Goal: Use online tool/utility: Utilize a website feature to perform a specific function

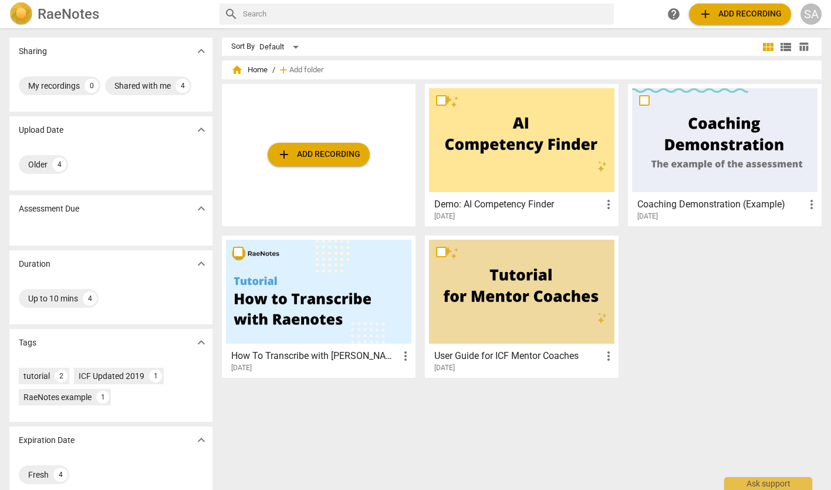
scroll to position [15, 0]
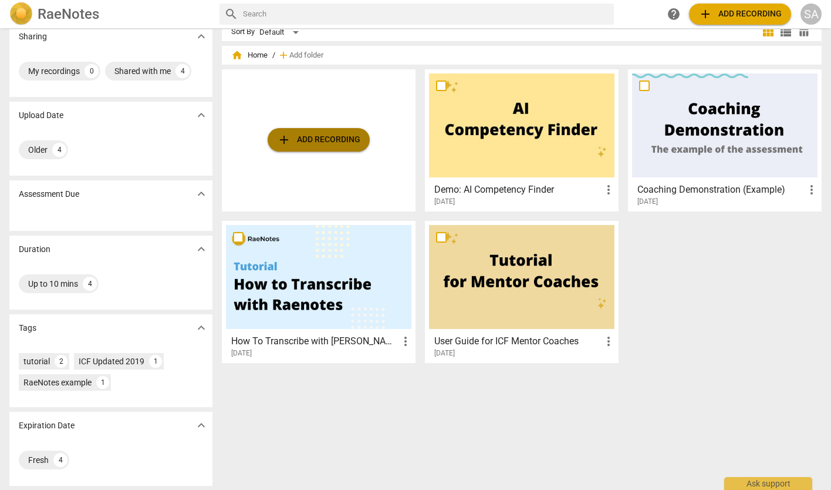
click at [329, 137] on span "add Add recording" at bounding box center [318, 140] width 83 height 14
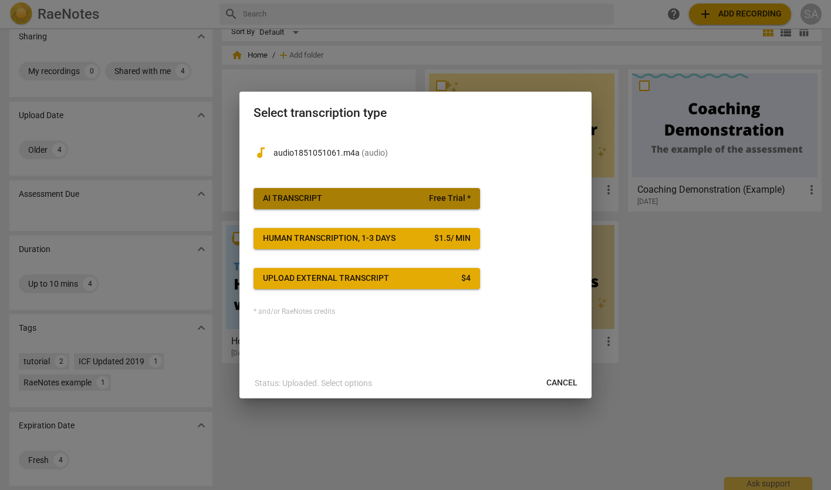
click at [369, 197] on span "AI Transcript Free Trial *" at bounding box center [367, 199] width 208 height 12
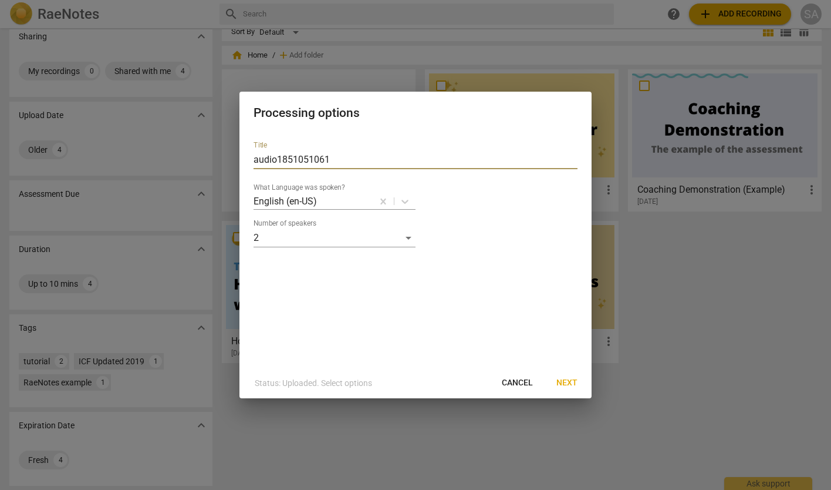
click at [336, 156] on input "audio1851051061" at bounding box center [416, 159] width 324 height 19
drag, startPoint x: 336, startPoint y: 158, endPoint x: 218, endPoint y: 159, distance: 118.0
click at [218, 159] on div "Processing options Title audio1851051061 What Language was spoken? English (en-…" at bounding box center [415, 245] width 831 height 490
type input "Coaching [PERSON_NAME]"
click at [565, 381] on span "Next" at bounding box center [567, 383] width 21 height 12
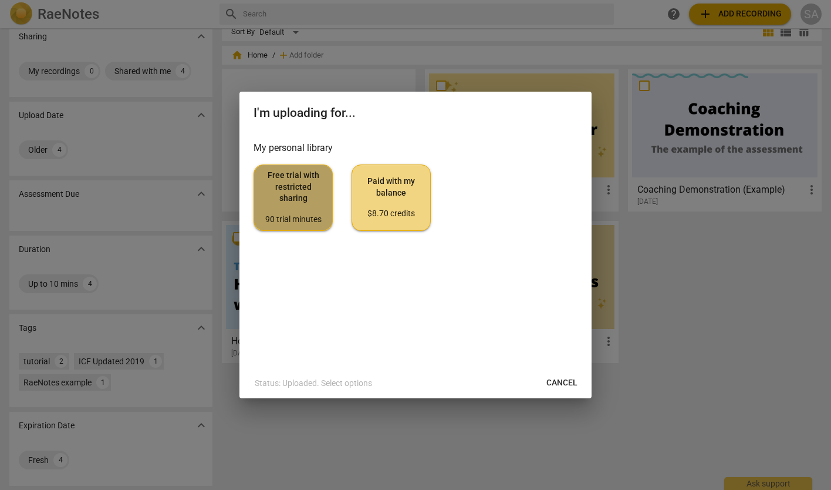
click at [303, 209] on span "Free trial with restricted sharing 90 trial minutes" at bounding box center [293, 197] width 59 height 55
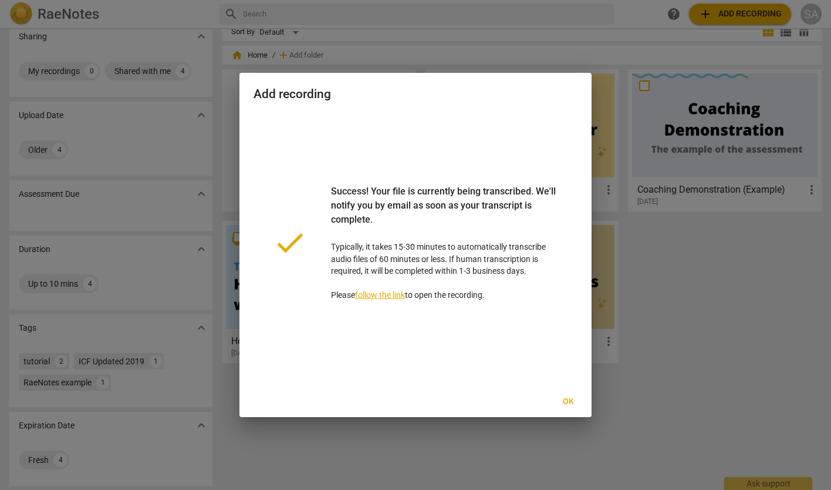
click at [395, 296] on link "follow the link" at bounding box center [380, 294] width 50 height 9
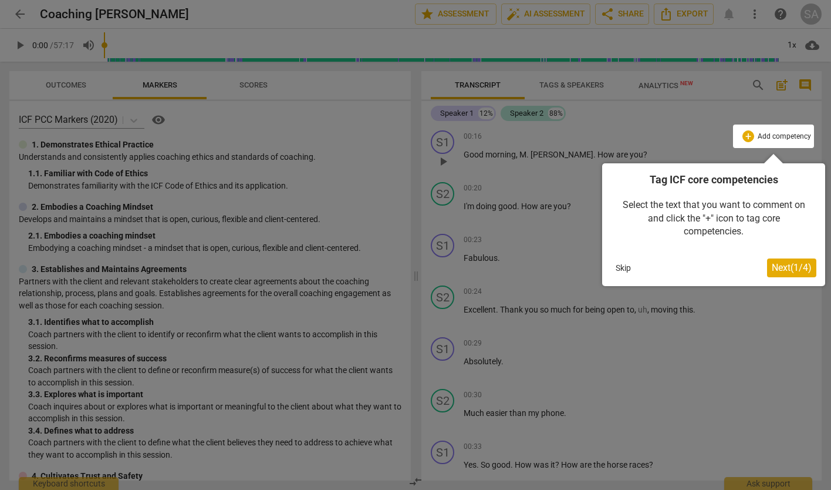
click at [621, 264] on button "Skip" at bounding box center [623, 268] width 25 height 18
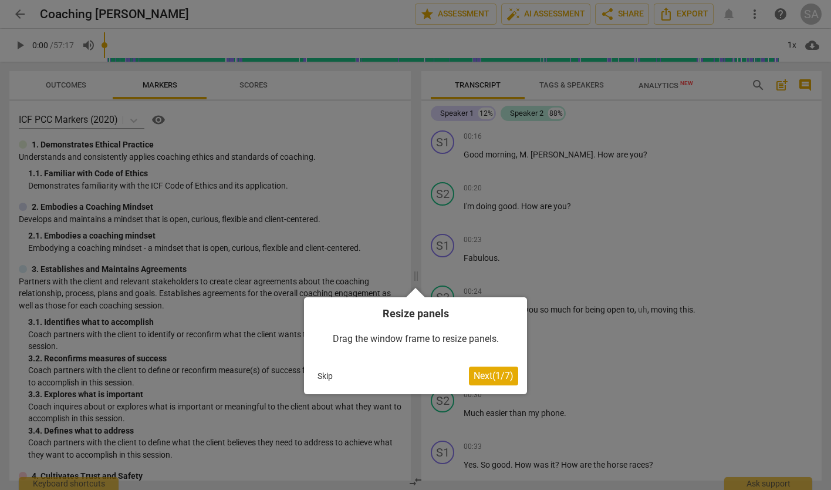
click at [314, 373] on button "Skip" at bounding box center [325, 376] width 25 height 18
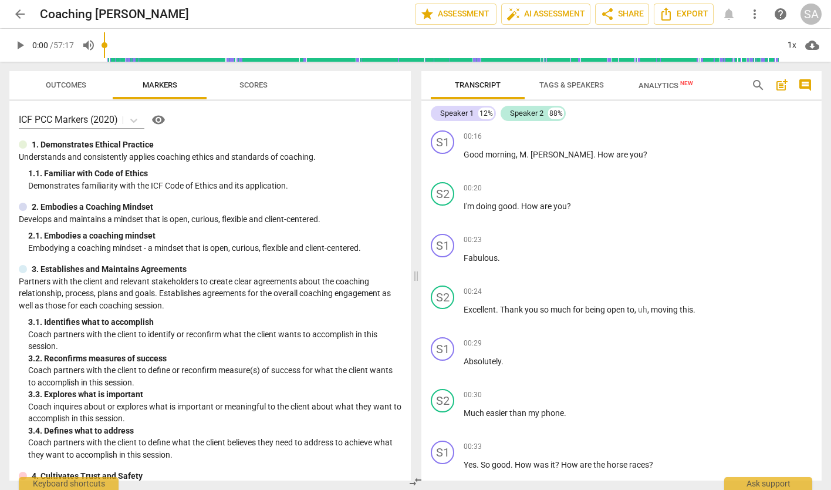
click at [249, 86] on span "Scores" at bounding box center [254, 84] width 28 height 9
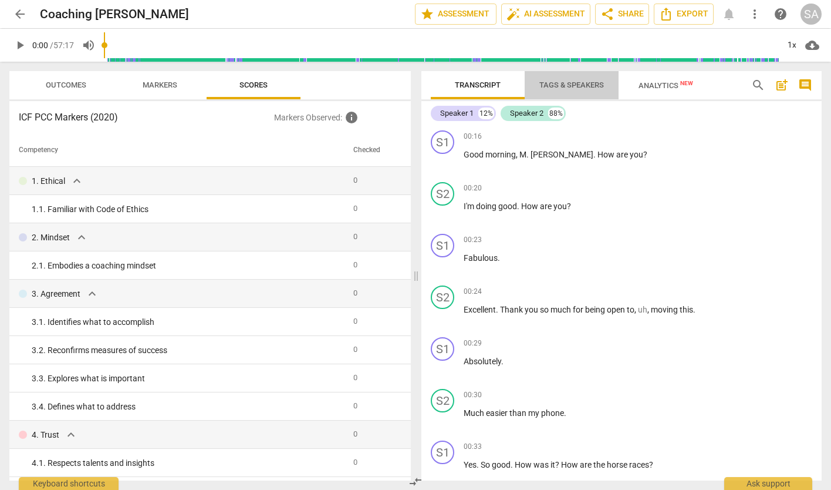
click at [567, 86] on span "Tags & Speakers" at bounding box center [572, 84] width 65 height 9
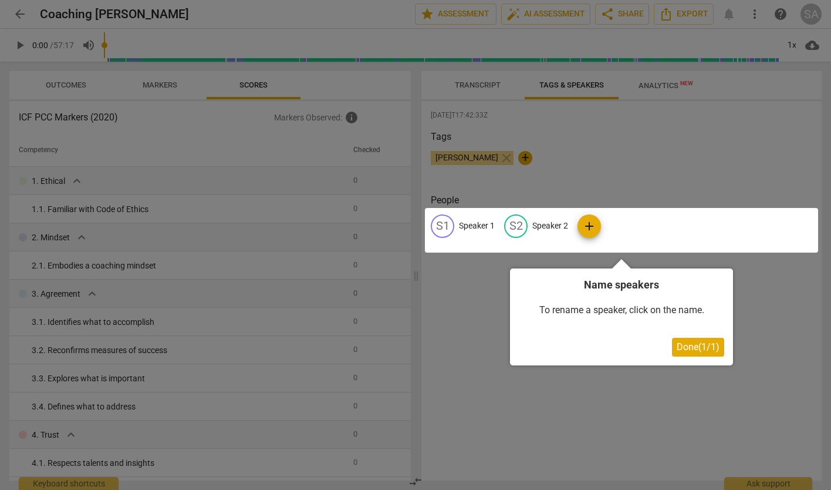
click at [468, 228] on div at bounding box center [621, 230] width 393 height 45
click at [467, 223] on div at bounding box center [621, 230] width 393 height 45
click at [468, 220] on div at bounding box center [621, 230] width 393 height 45
click at [480, 223] on div at bounding box center [621, 230] width 393 height 45
click at [473, 220] on div at bounding box center [621, 230] width 393 height 45
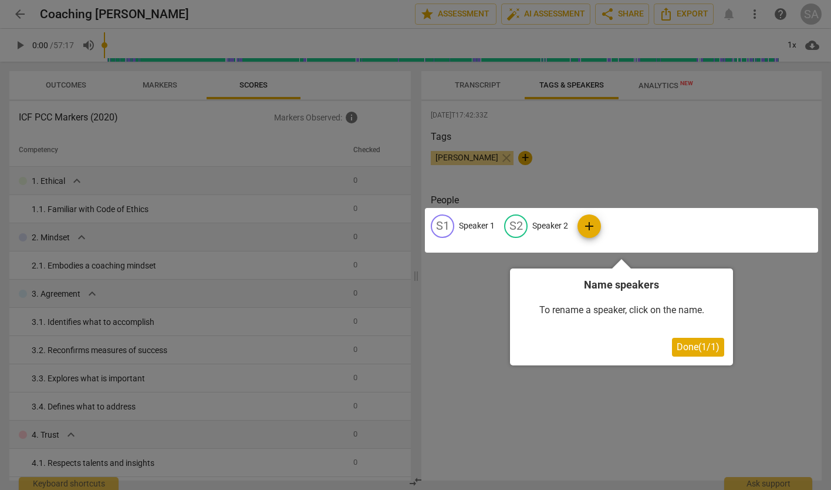
drag, startPoint x: 473, startPoint y: 220, endPoint x: 616, endPoint y: 301, distance: 164.6
click at [473, 220] on div at bounding box center [621, 230] width 393 height 45
click at [708, 347] on span "Done ( 1 / 1 )" at bounding box center [698, 346] width 43 height 11
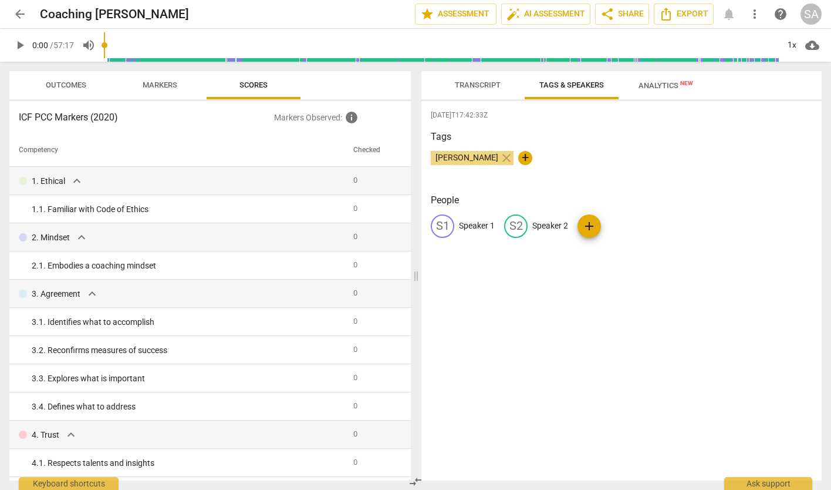
click at [468, 223] on p "Speaker 1" at bounding box center [477, 226] width 36 height 12
type input "Coach [PERSON_NAME]"
click at [614, 228] on p "Speaker 2" at bounding box center [627, 226] width 36 height 12
type input "Client"
click at [678, 304] on div "[DATE]T17:42:33Z Tags [PERSON_NAME] close + People CS Coach [PERSON_NAME] edit …" at bounding box center [622, 290] width 400 height 379
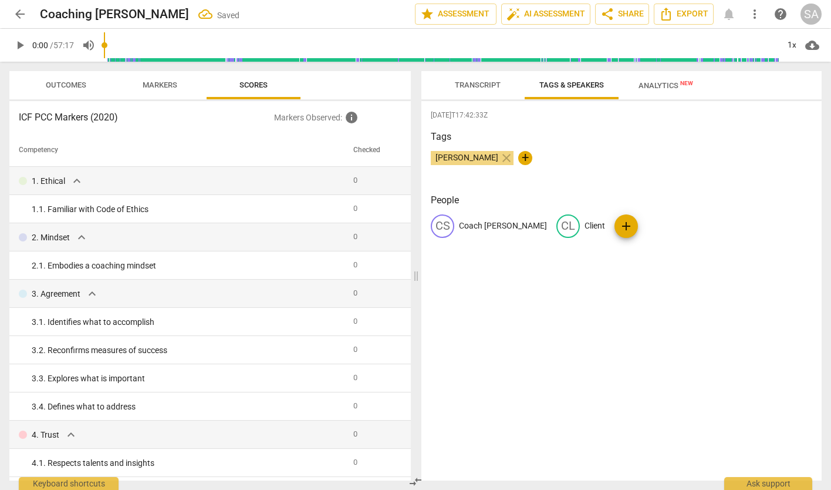
click at [480, 86] on span "Transcript" at bounding box center [478, 84] width 46 height 9
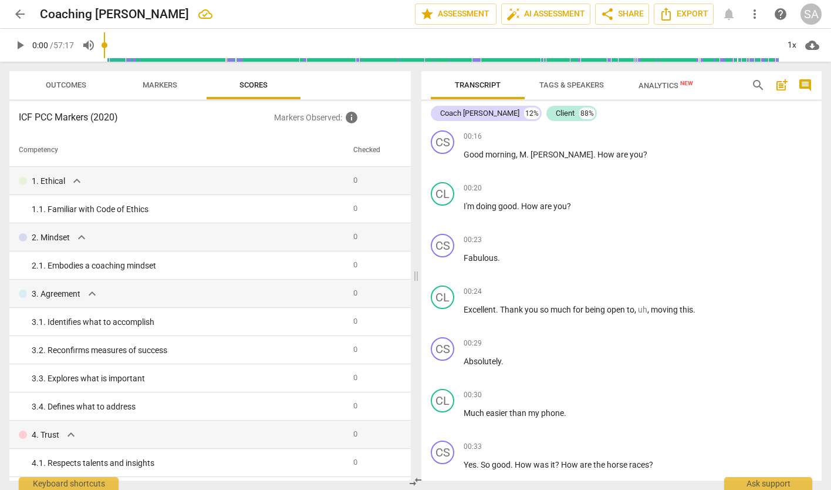
click at [574, 81] on span "Tags & Speakers" at bounding box center [572, 84] width 65 height 9
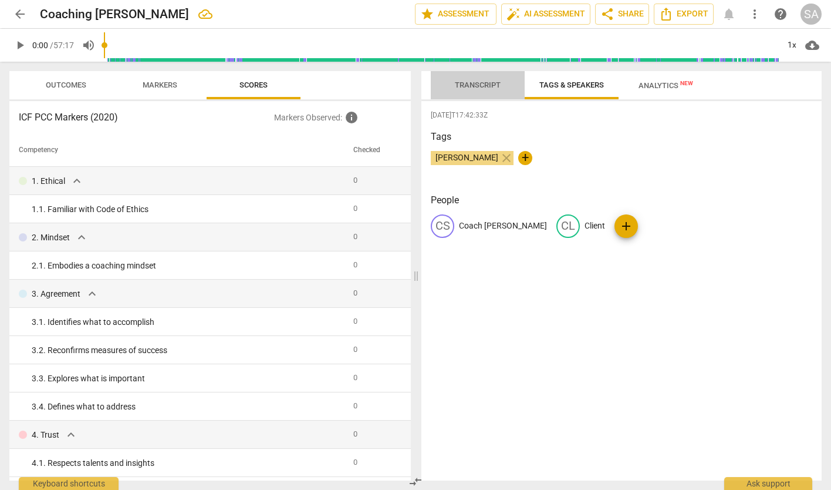
click at [491, 82] on span "Transcript" at bounding box center [478, 84] width 46 height 9
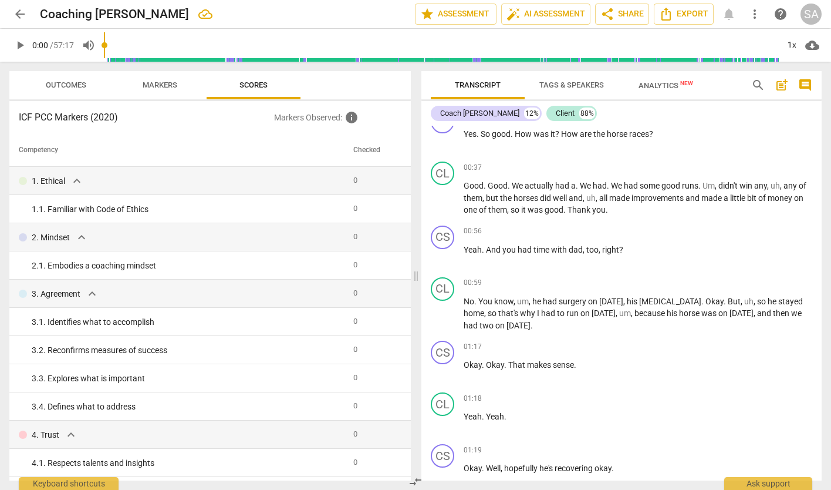
scroll to position [329, 0]
click at [154, 88] on span "Markers" at bounding box center [160, 84] width 35 height 9
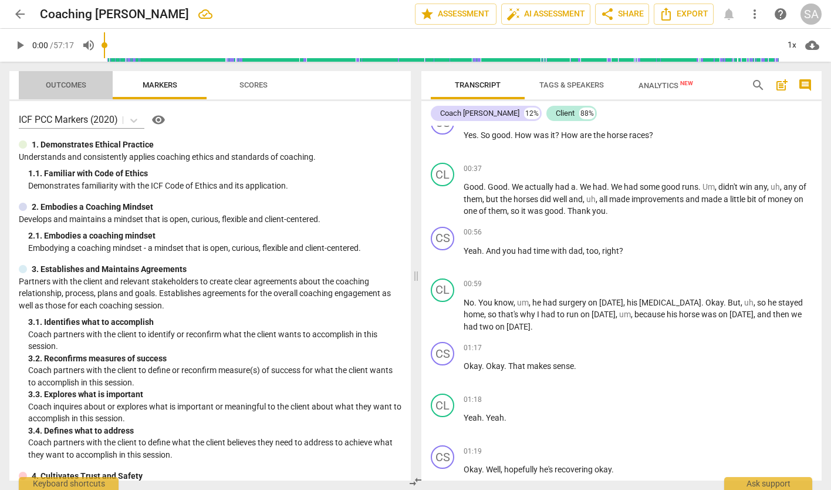
click at [83, 83] on span "Outcomes" at bounding box center [66, 84] width 41 height 9
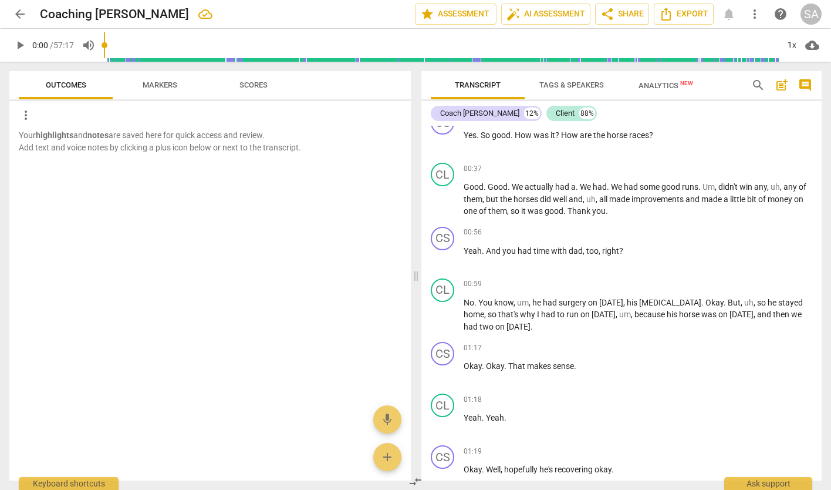
click at [648, 84] on span "Analytics New" at bounding box center [666, 85] width 55 height 9
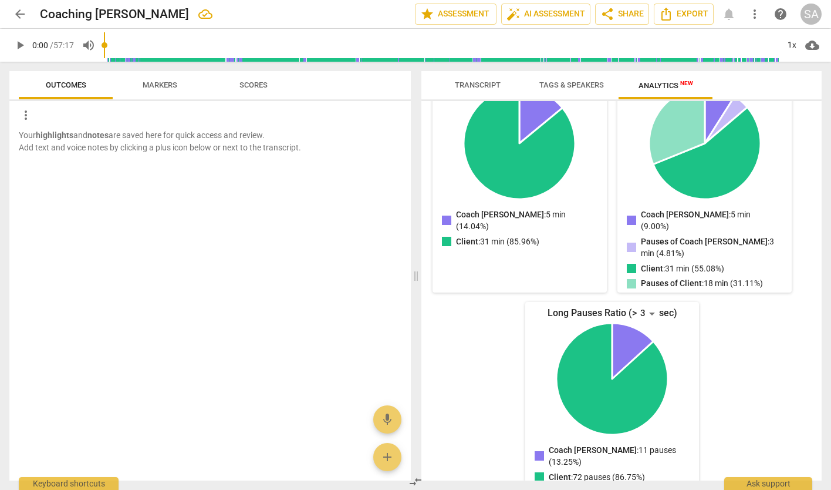
scroll to position [0, 0]
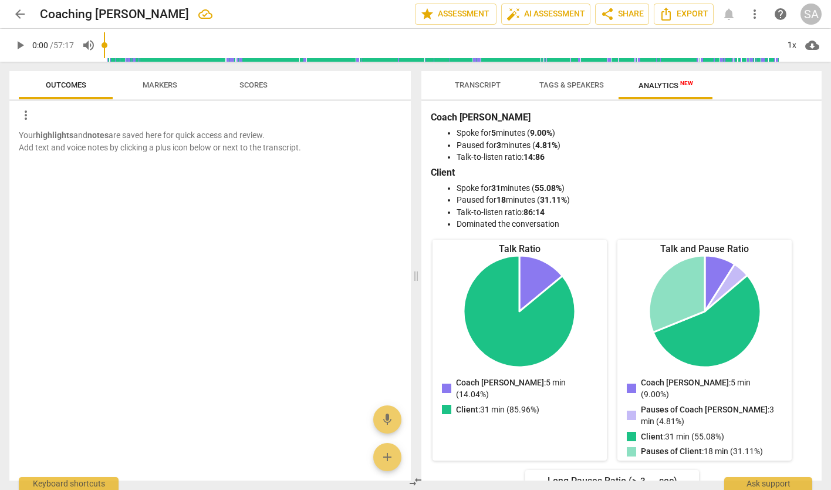
click at [249, 83] on span "Scores" at bounding box center [254, 84] width 28 height 9
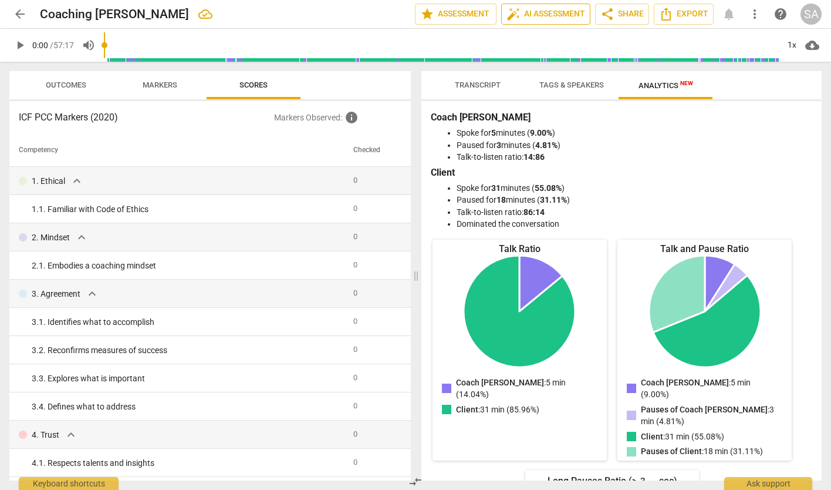
click at [555, 16] on span "auto_fix_high AI Assessment" at bounding box center [546, 14] width 79 height 14
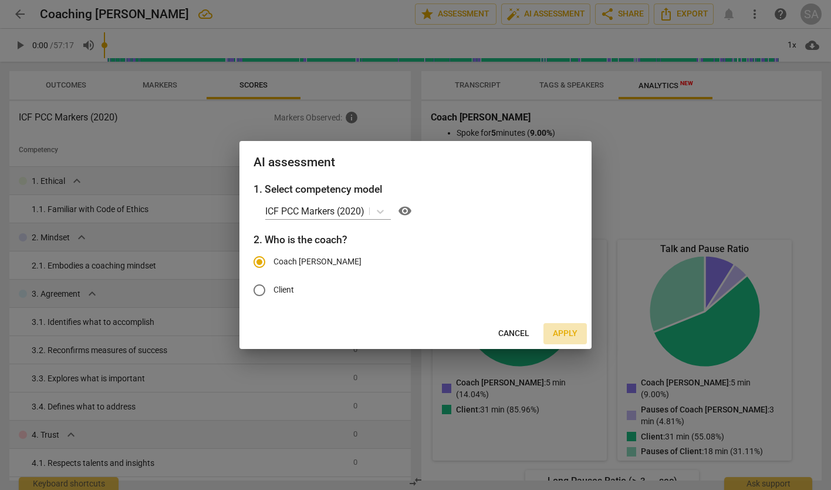
click at [568, 331] on span "Apply" at bounding box center [565, 334] width 25 height 12
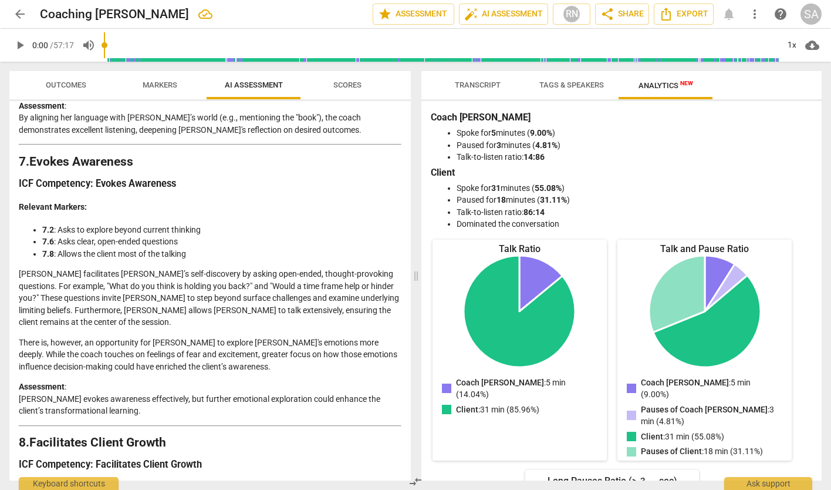
scroll to position [1585, 0]
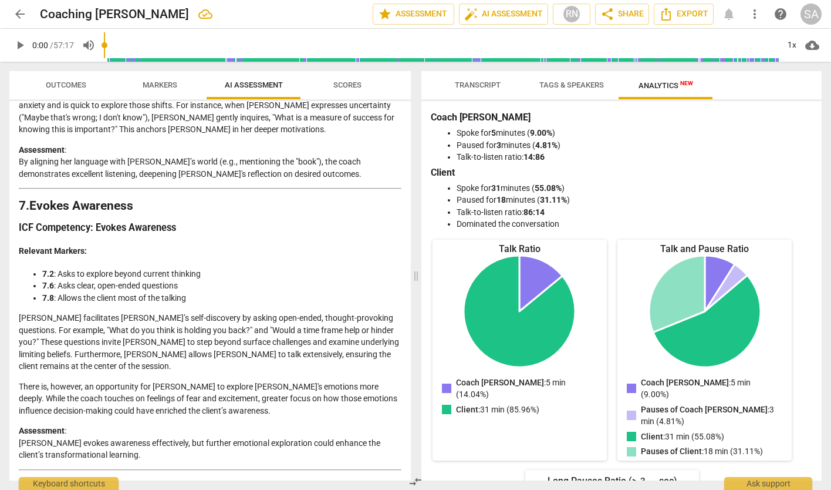
click at [338, 85] on span "Scores" at bounding box center [347, 84] width 28 height 9
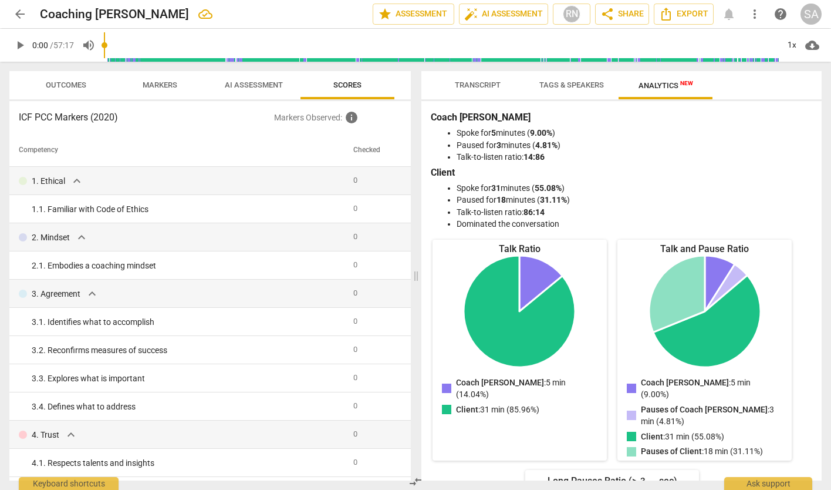
click at [254, 87] on span "AI Assessment" at bounding box center [254, 84] width 58 height 9
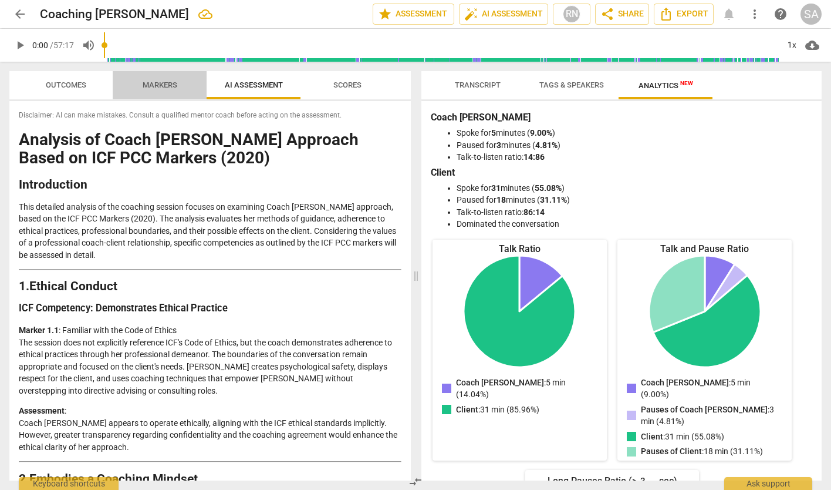
click at [165, 83] on span "Markers" at bounding box center [160, 84] width 35 height 9
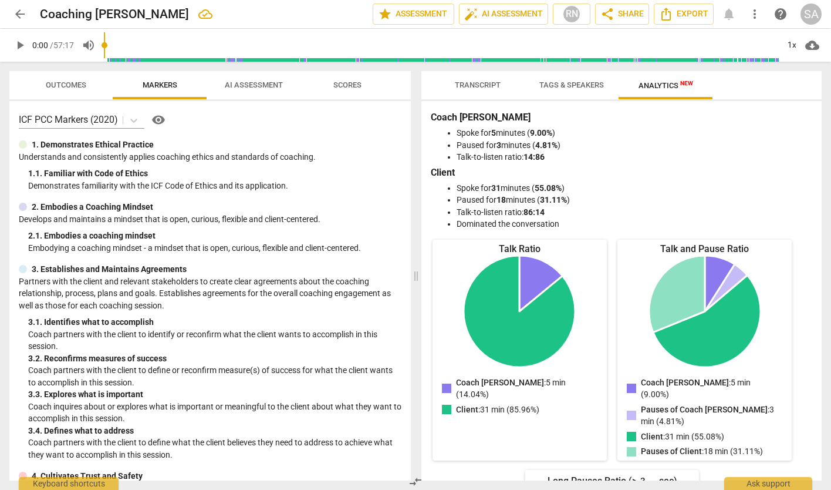
click at [59, 84] on span "Outcomes" at bounding box center [66, 84] width 41 height 9
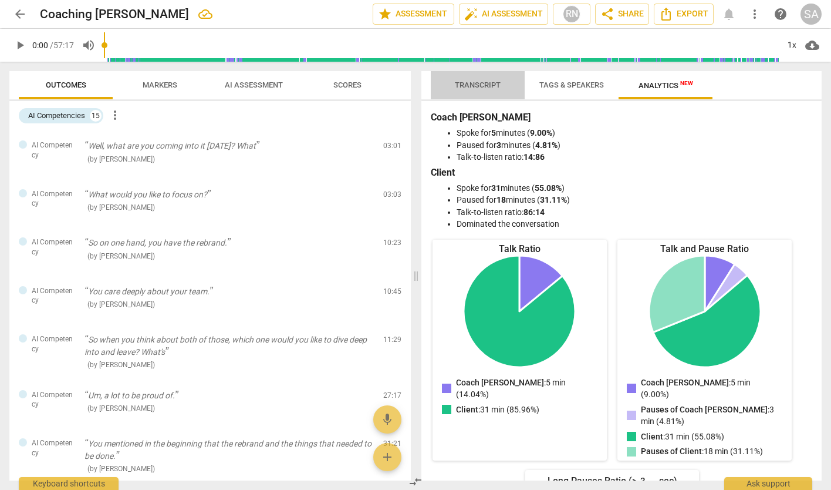
click at [484, 88] on span "Transcript" at bounding box center [478, 84] width 46 height 9
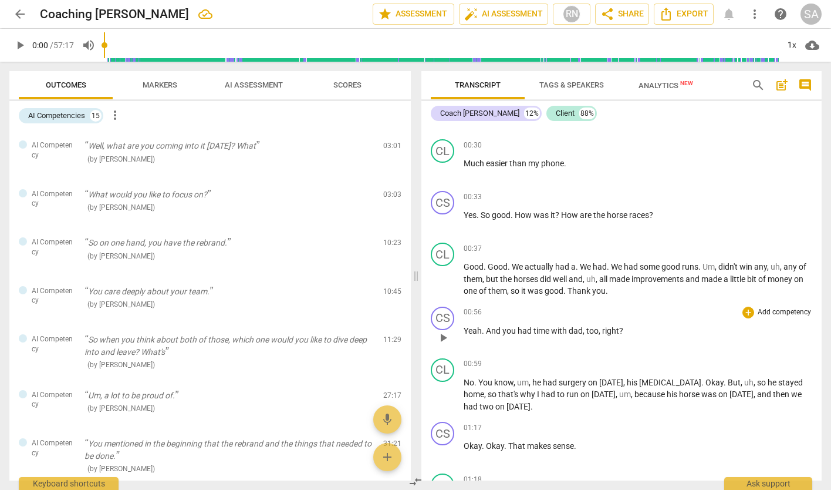
scroll to position [0, 0]
